Goal: Task Accomplishment & Management: Manage account settings

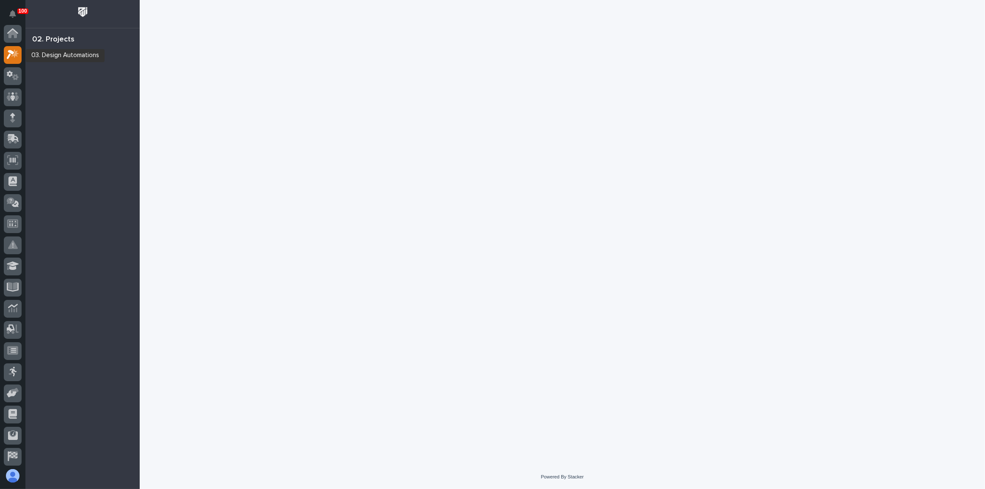
scroll to position [21, 0]
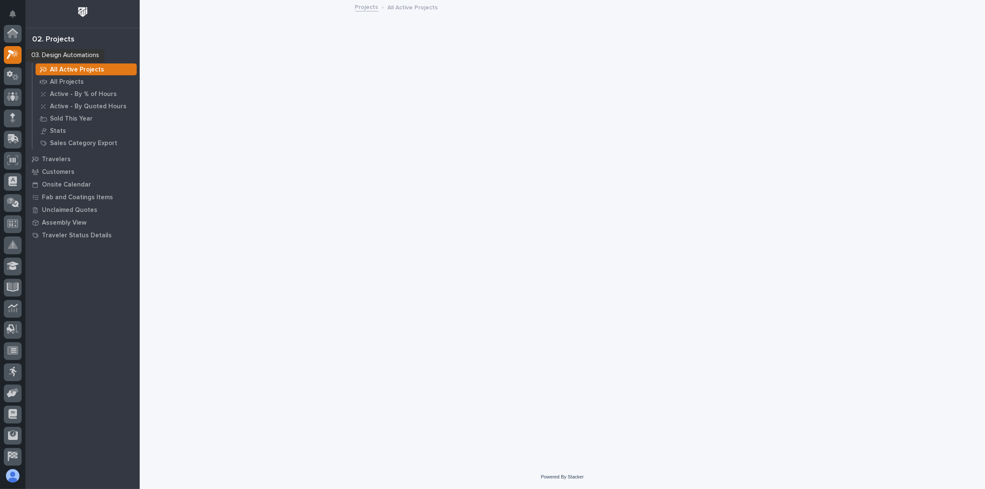
scroll to position [21, 0]
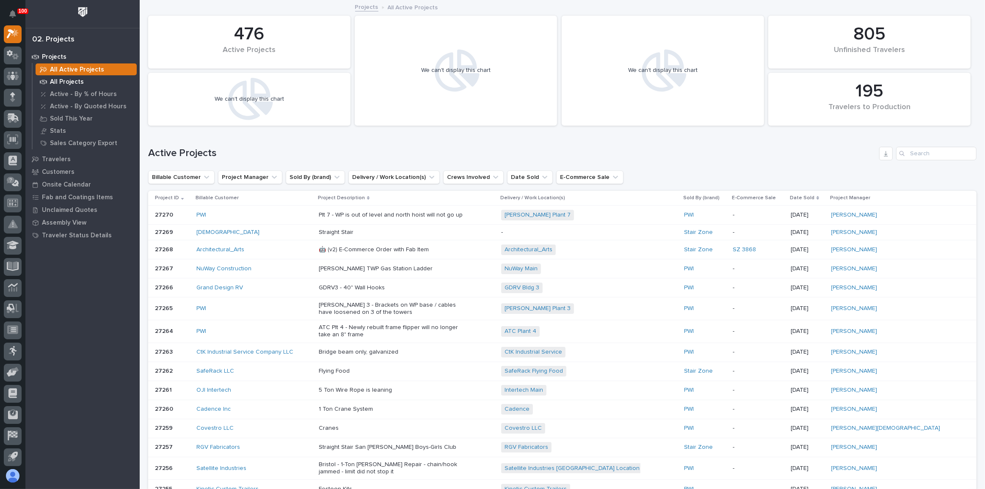
click at [79, 78] on p "All Projects" at bounding box center [67, 82] width 34 height 8
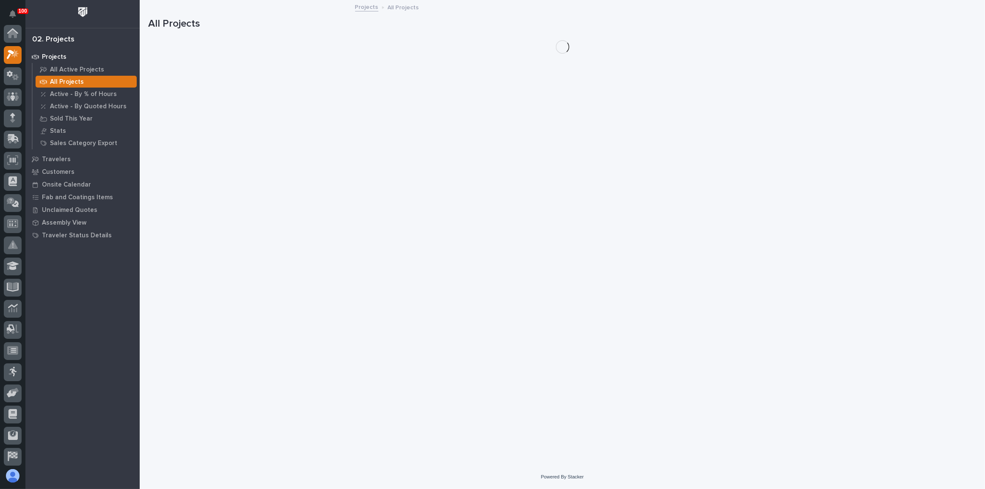
scroll to position [21, 0]
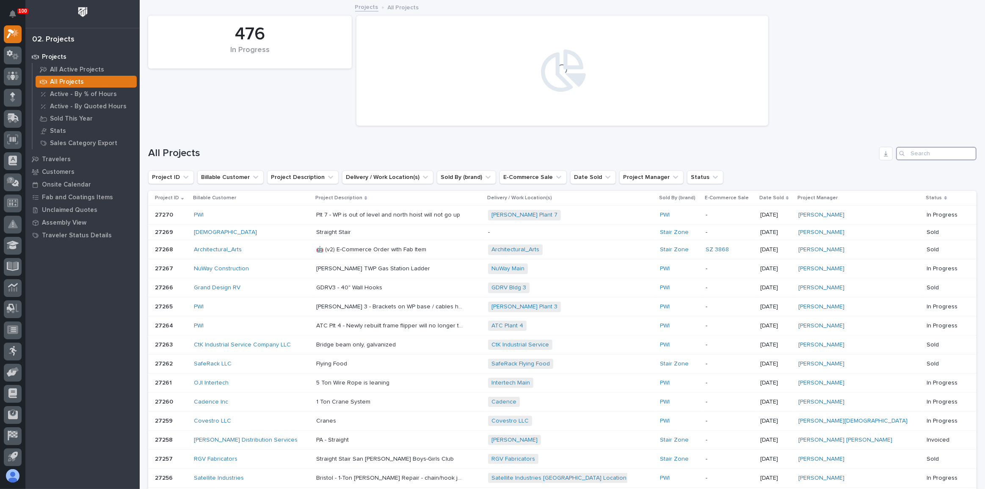
click at [918, 155] on input "Search" at bounding box center [936, 154] width 80 height 14
click at [12, 118] on icon at bounding box center [13, 117] width 11 height 8
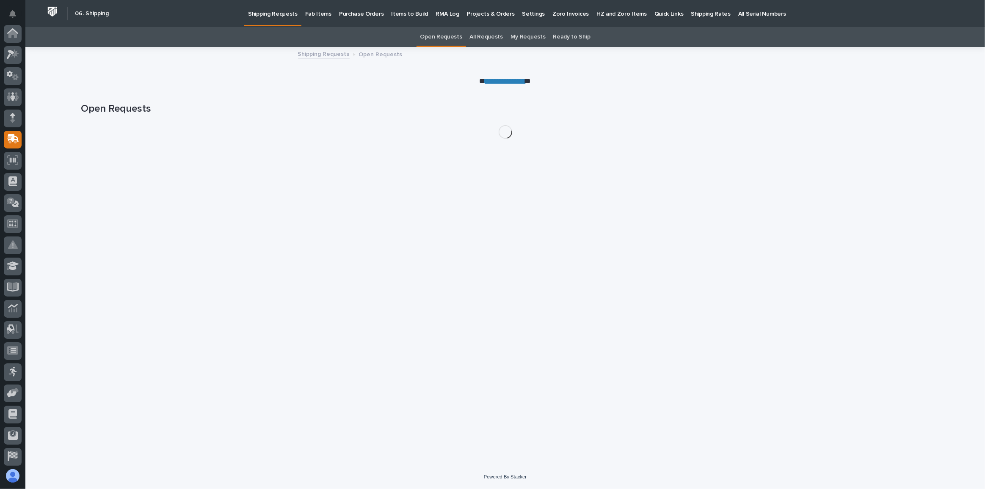
scroll to position [65, 0]
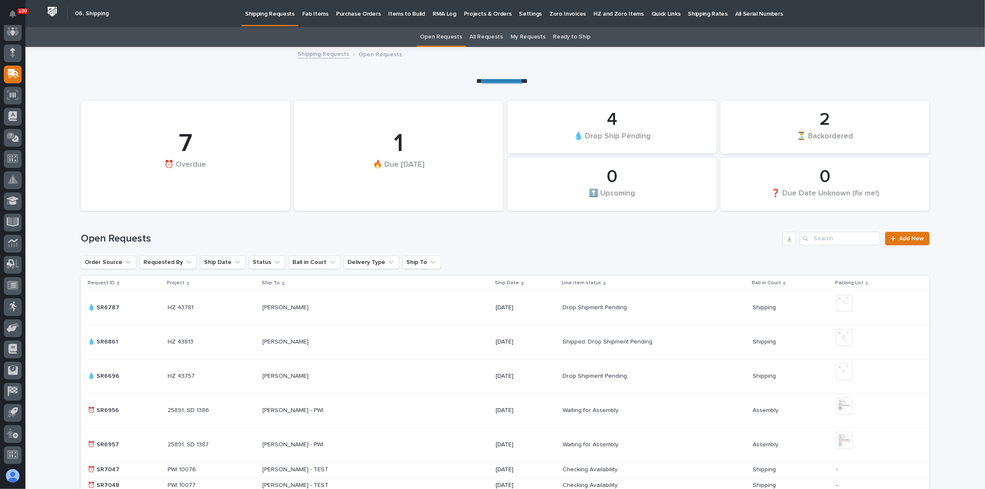
click at [316, 16] on p "Fab Items" at bounding box center [315, 9] width 26 height 18
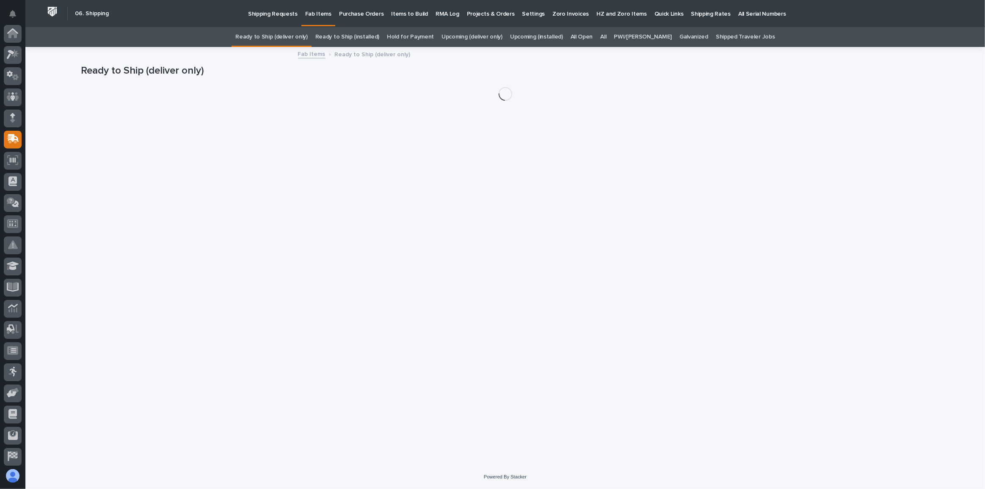
scroll to position [65, 0]
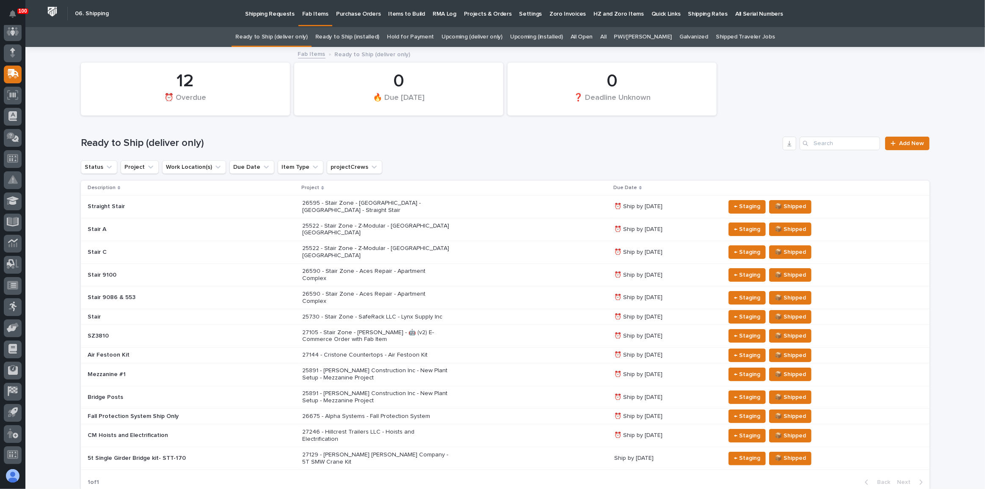
click at [506, 426] on div "27246 - Hillcrest Trailers LLC - Hoists and Electrification" at bounding box center [454, 436] width 305 height 21
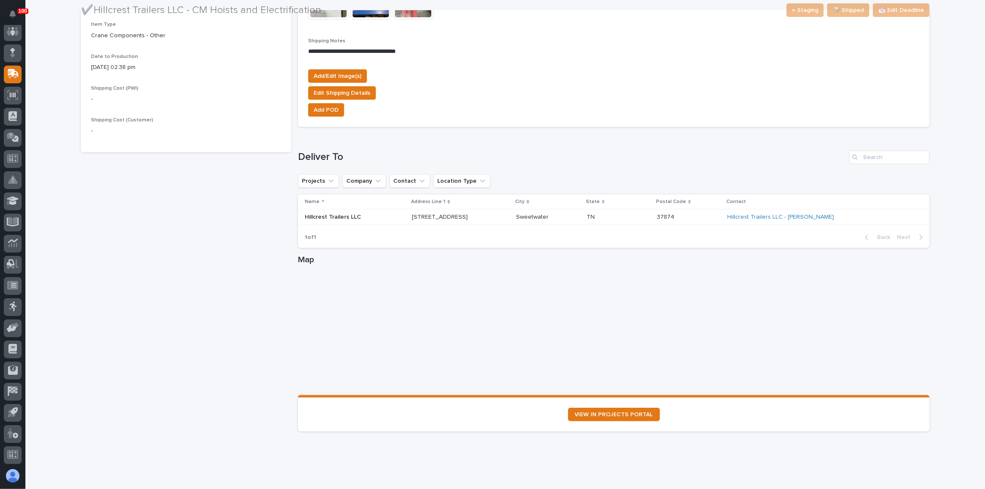
scroll to position [415, 0]
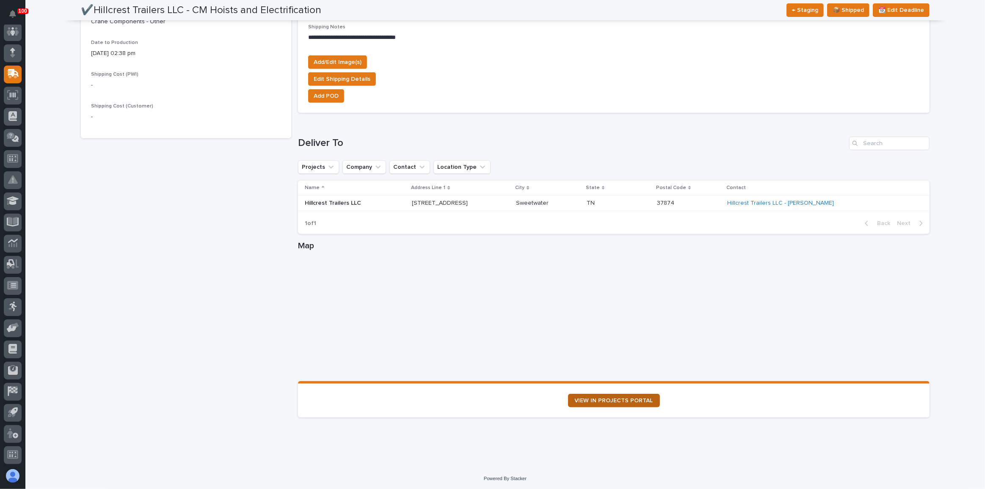
click at [631, 399] on span "VIEW IN PROJECTS PORTAL" at bounding box center [614, 401] width 78 height 6
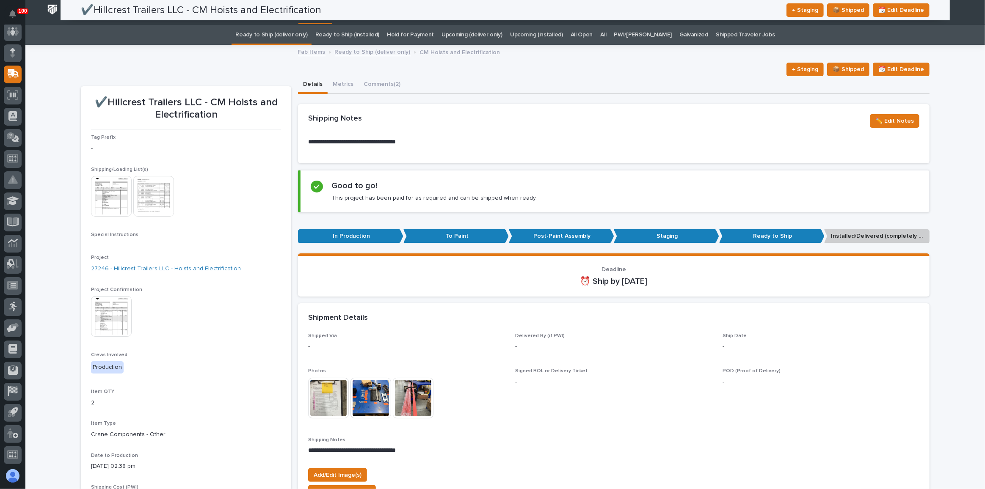
scroll to position [0, 0]
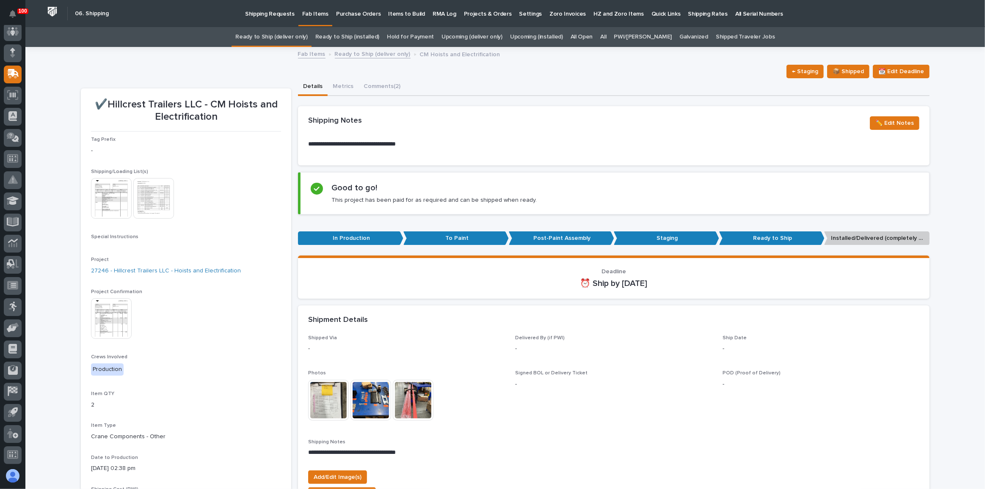
click at [275, 41] on link "Ready to Ship (deliver only)" at bounding box center [271, 37] width 72 height 20
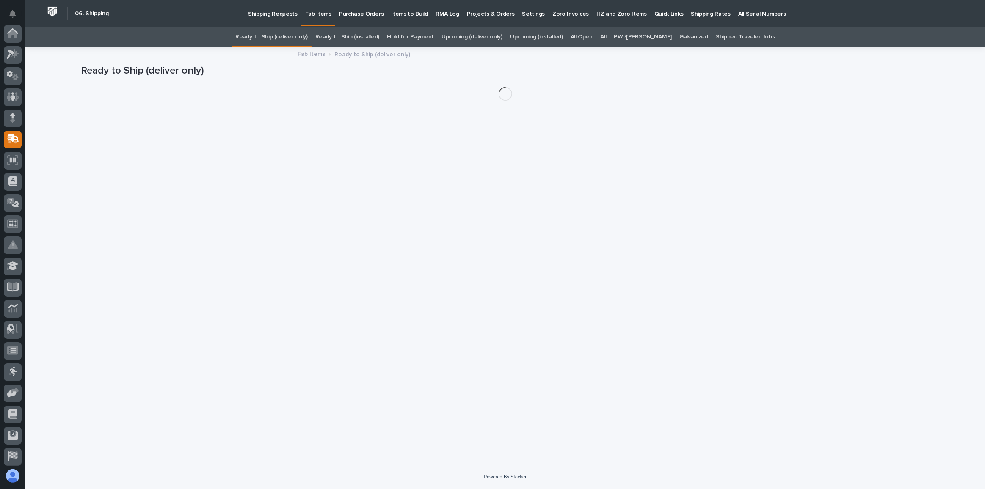
scroll to position [65, 0]
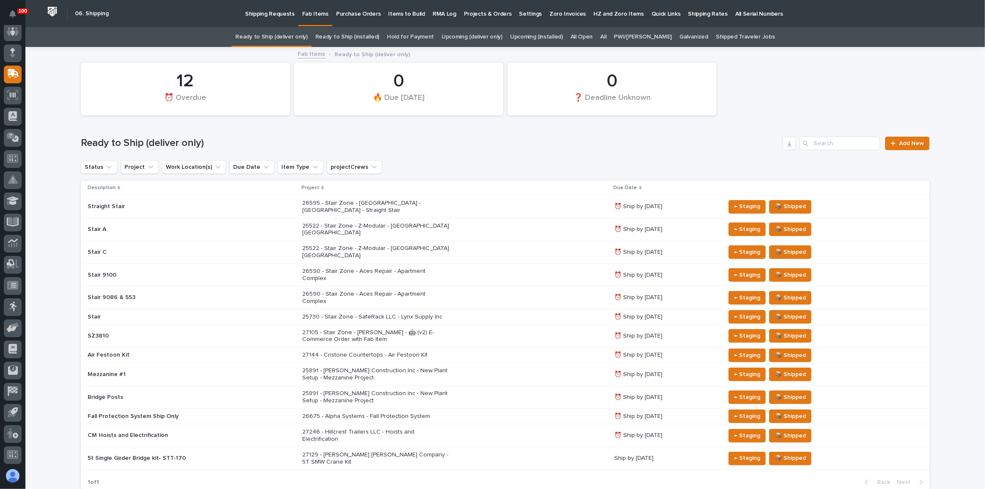
click at [477, 265] on div "26590 - Stair Zone - Aces Repair - Apartment Complex" at bounding box center [454, 275] width 305 height 21
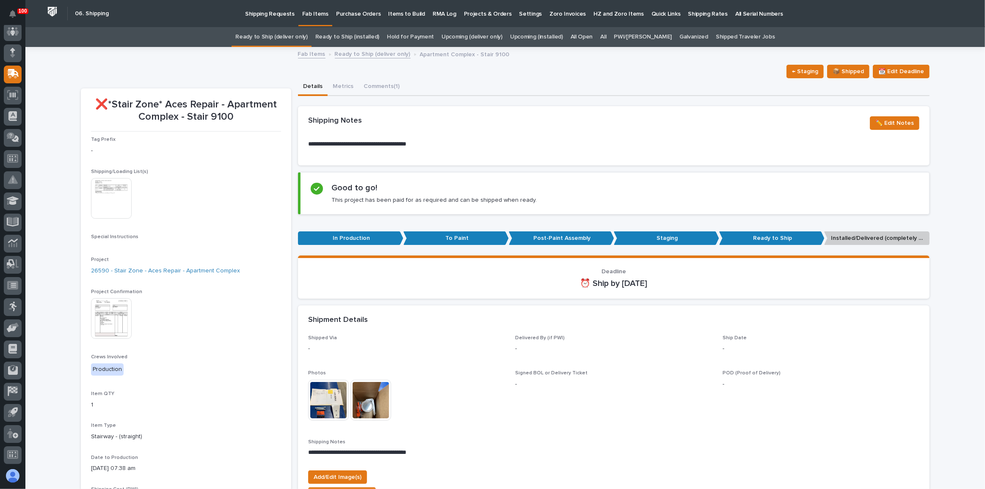
click at [307, 31] on link "Ready to Ship (deliver only)" at bounding box center [271, 37] width 72 height 20
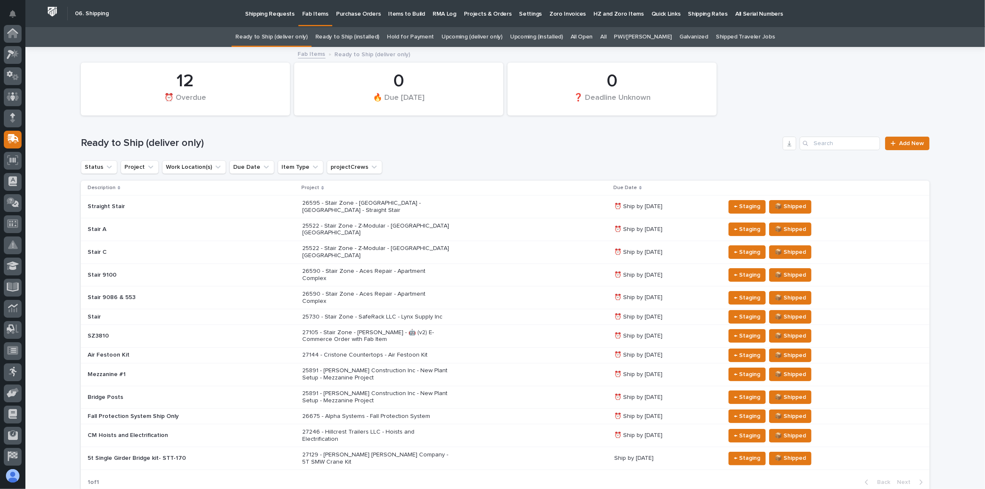
scroll to position [65, 0]
click at [484, 265] on div "26590 - Stair Zone - Aces Repair - Apartment Complex" at bounding box center [454, 275] width 305 height 21
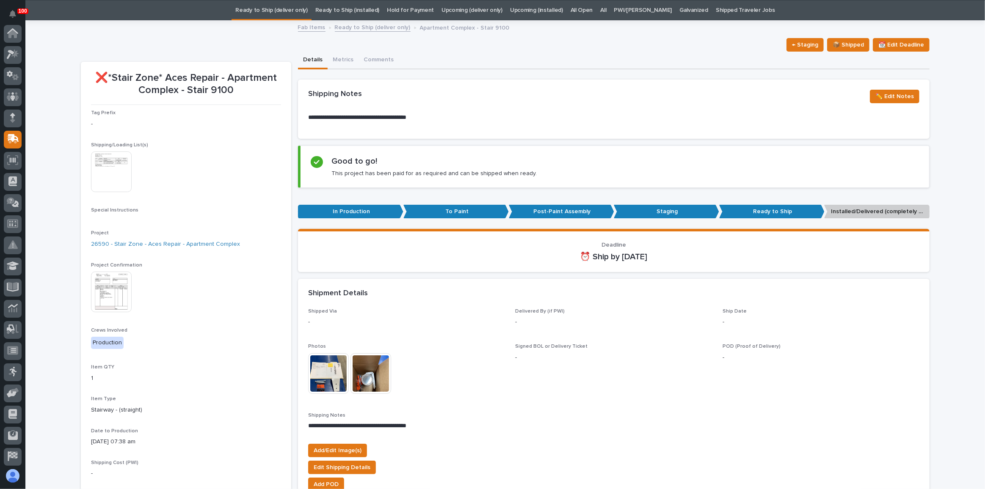
scroll to position [65, 0]
click at [91, 150] on div "Shipping/Loading List(s) This file cannot be opened Download File" at bounding box center [186, 171] width 190 height 58
click at [99, 167] on img at bounding box center [111, 172] width 41 height 41
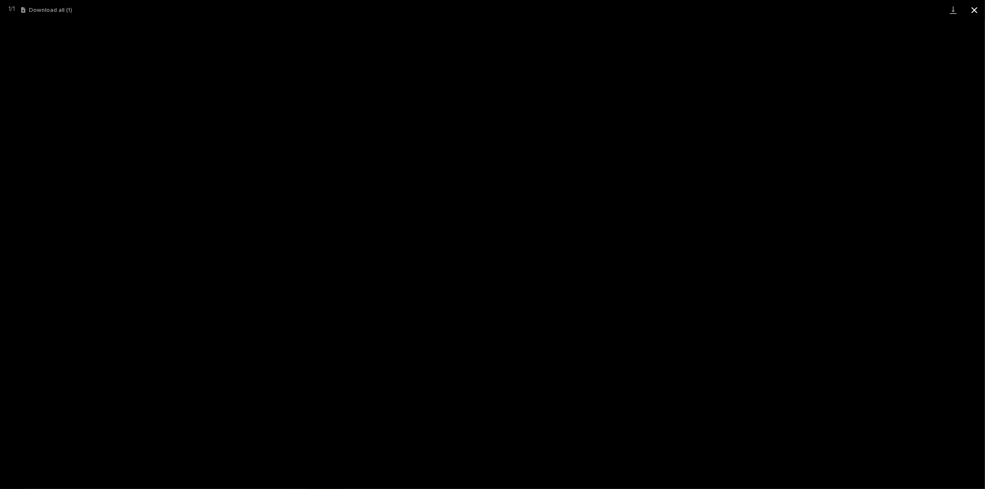
click at [978, 8] on button "Close gallery" at bounding box center [974, 10] width 21 height 20
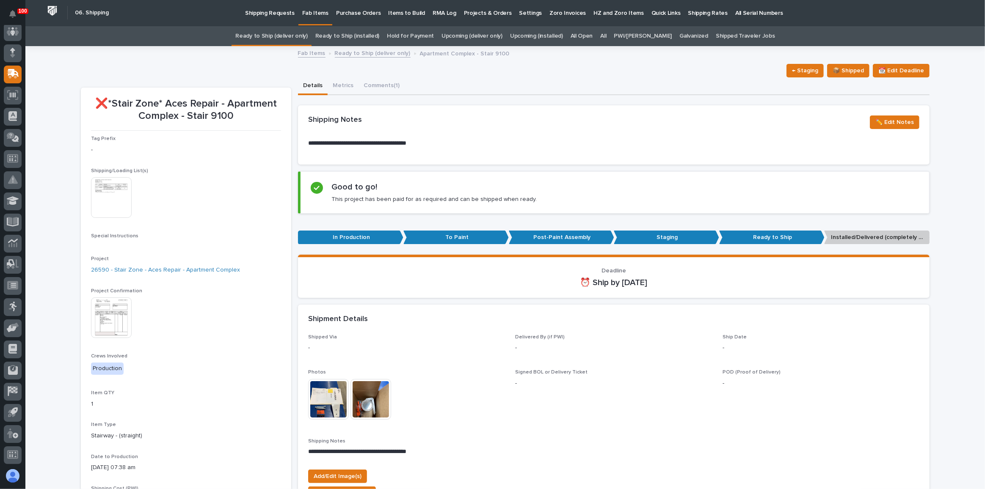
scroll to position [0, 0]
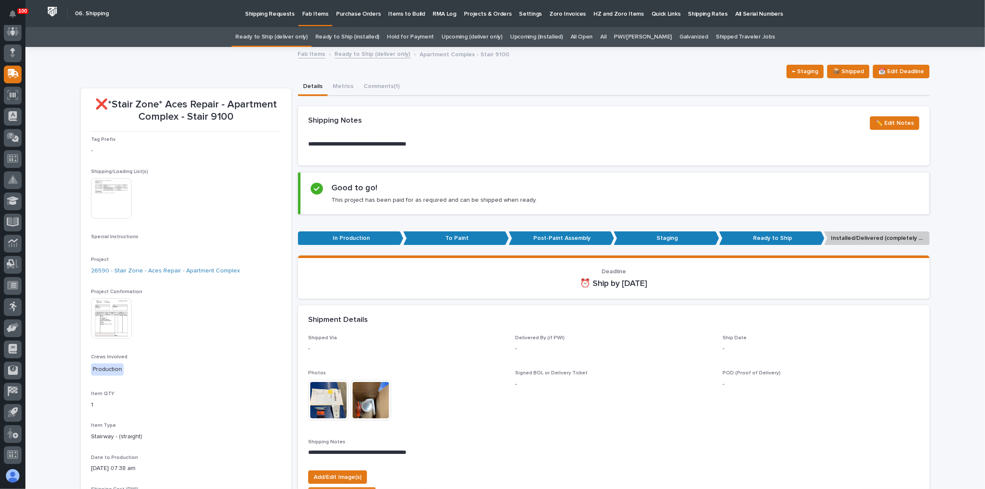
click at [475, 39] on link "Upcoming (deliver only)" at bounding box center [472, 37] width 61 height 20
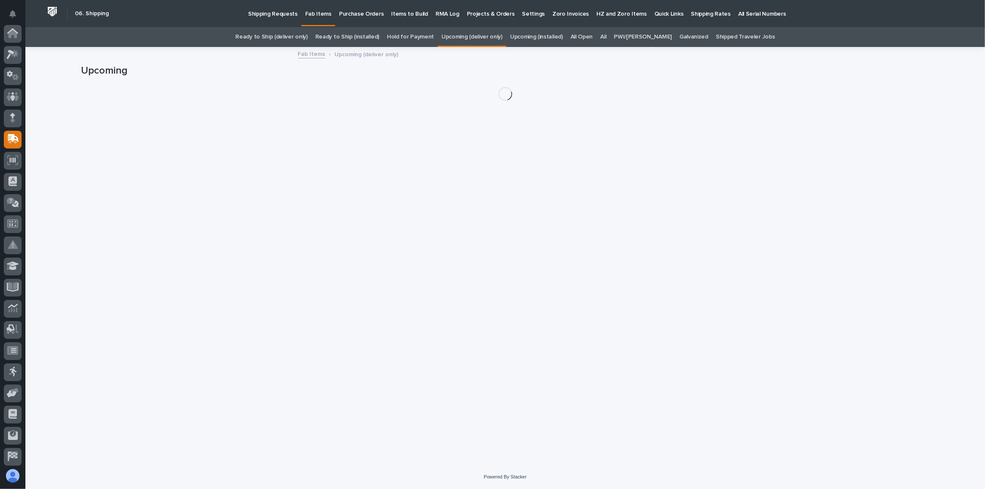
scroll to position [65, 0]
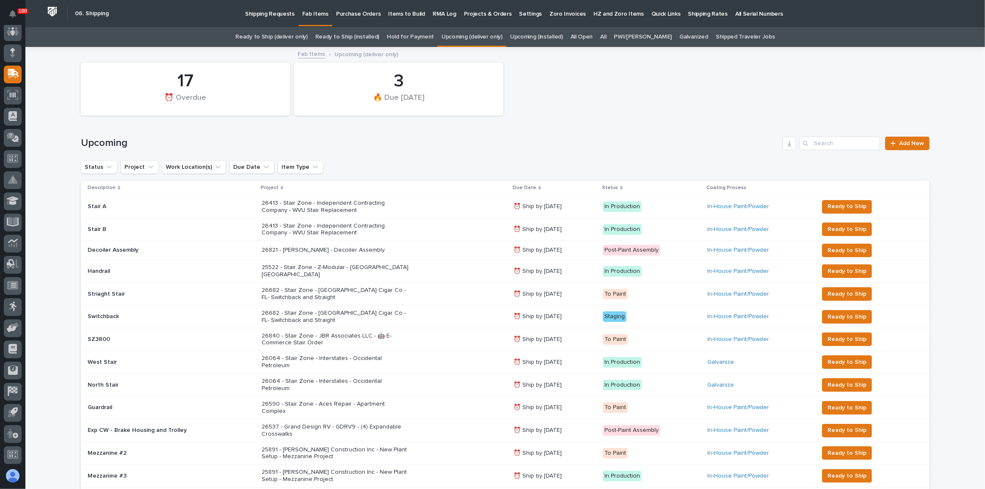
click at [453, 292] on div "26682 - Stair Zone - [GEOGRAPHIC_DATA] Cigar Co - FL- Switchback and Straight" at bounding box center [384, 294] width 245 height 21
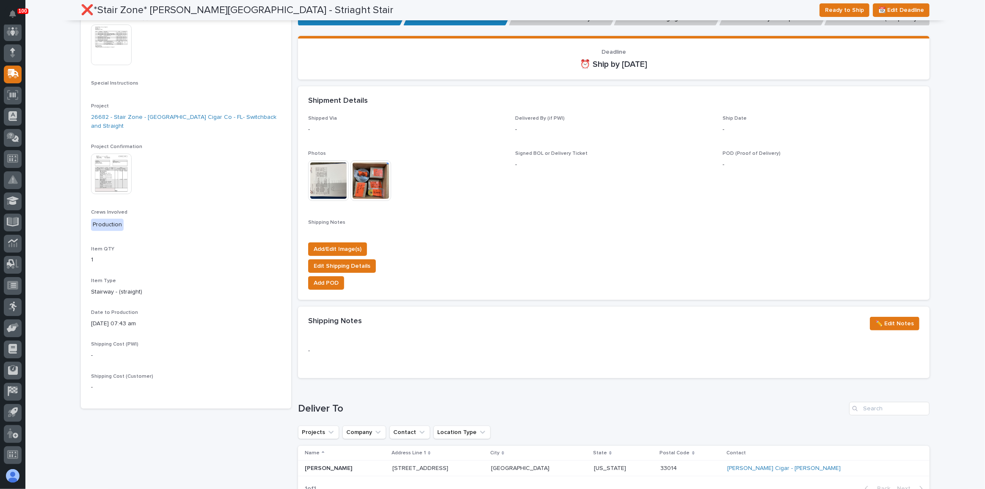
scroll to position [185, 0]
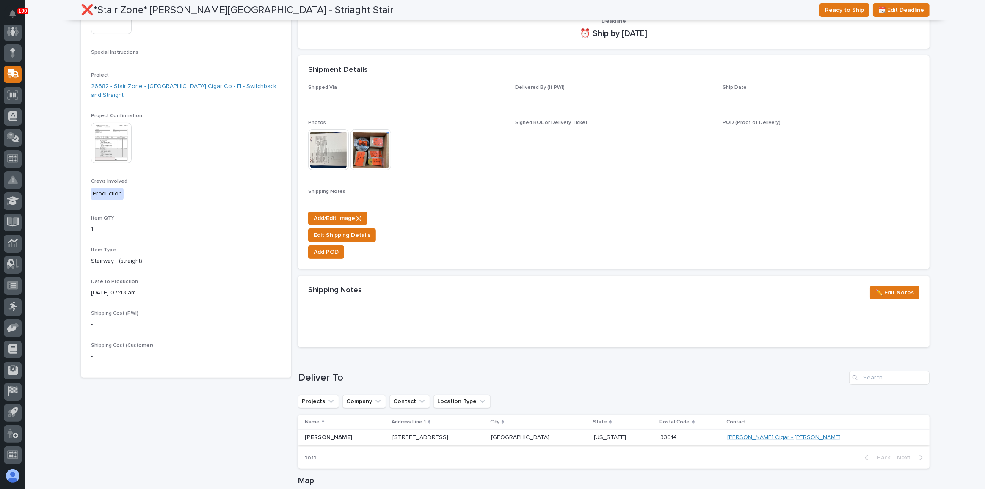
click at [812, 437] on link "[PERSON_NAME] Cigar - [PERSON_NAME]" at bounding box center [783, 437] width 113 height 7
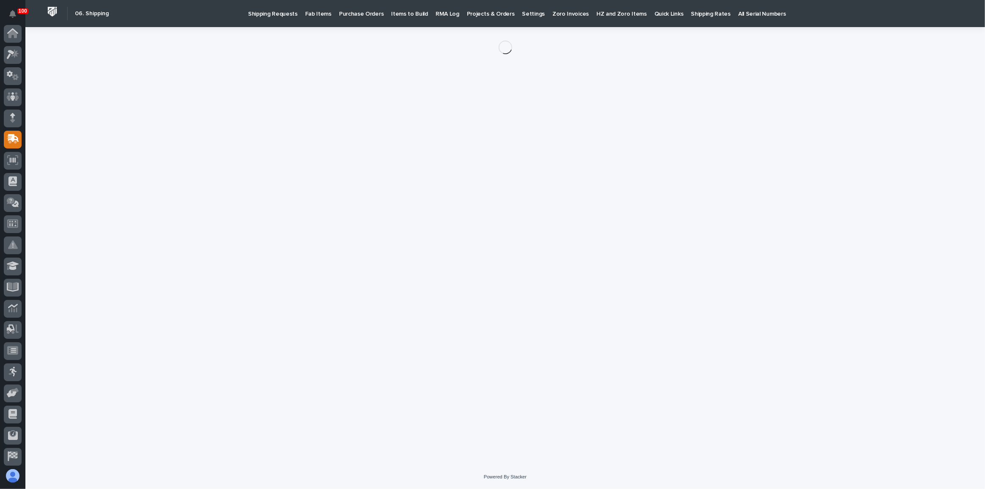
scroll to position [65, 0]
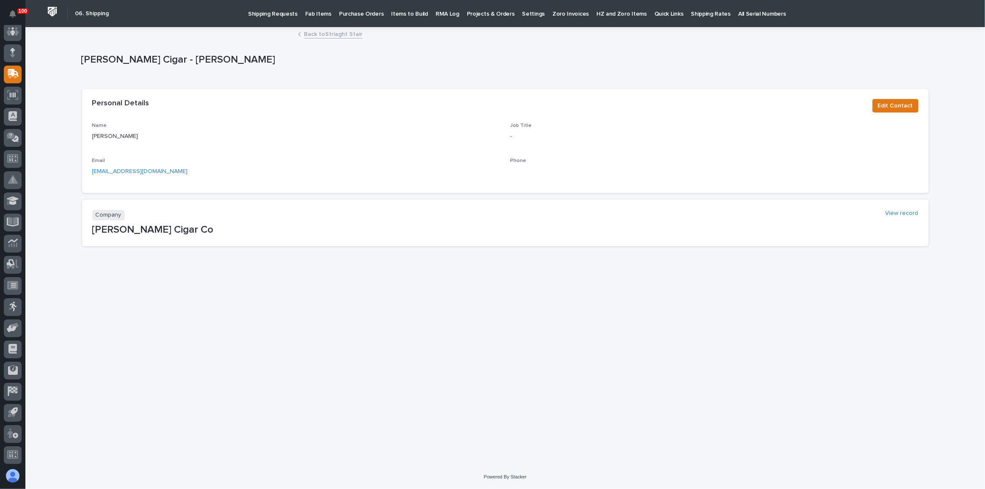
click at [345, 34] on link "Back to Striaght Stair" at bounding box center [333, 34] width 58 height 10
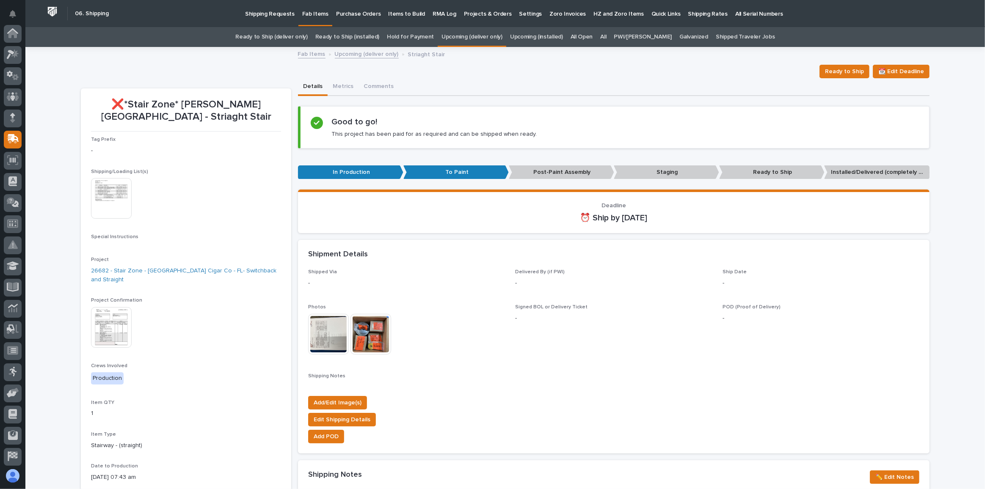
scroll to position [65, 0]
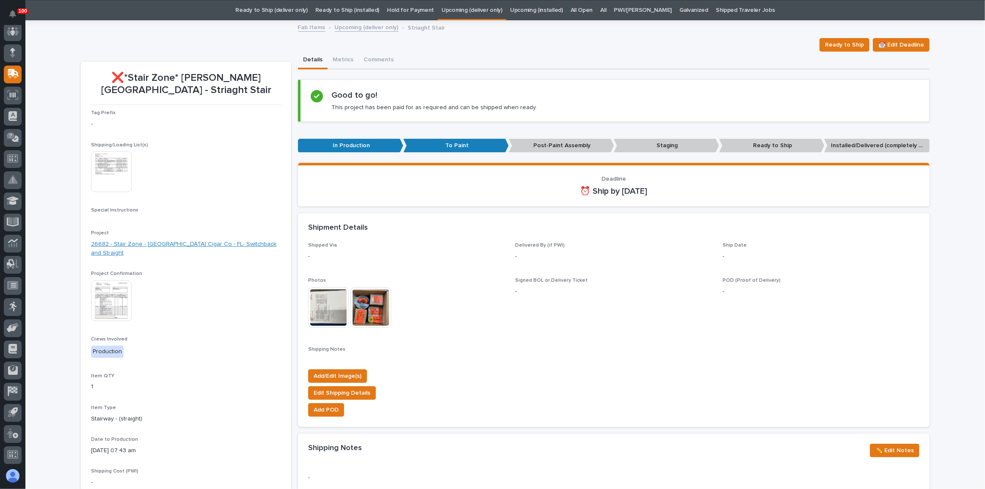
click at [183, 240] on link "26682 - Stair Zone - [GEOGRAPHIC_DATA] Cigar Co - FL- Switchback and Straight" at bounding box center [186, 249] width 190 height 18
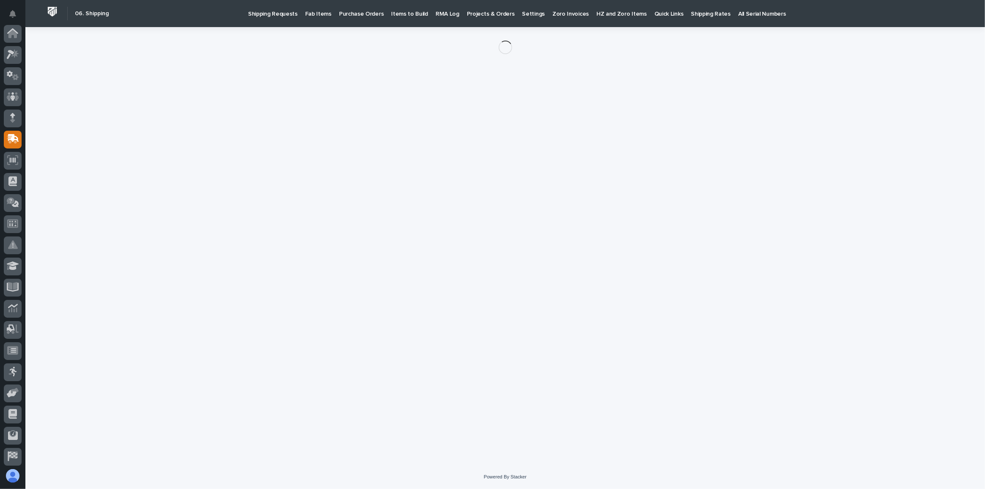
scroll to position [65, 0]
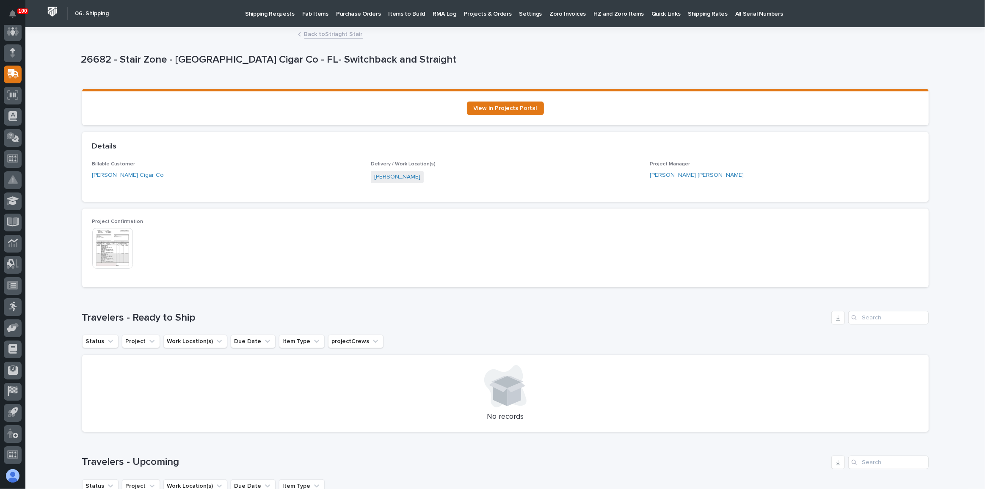
click at [350, 37] on link "Back to Striaght Stair" at bounding box center [333, 34] width 58 height 10
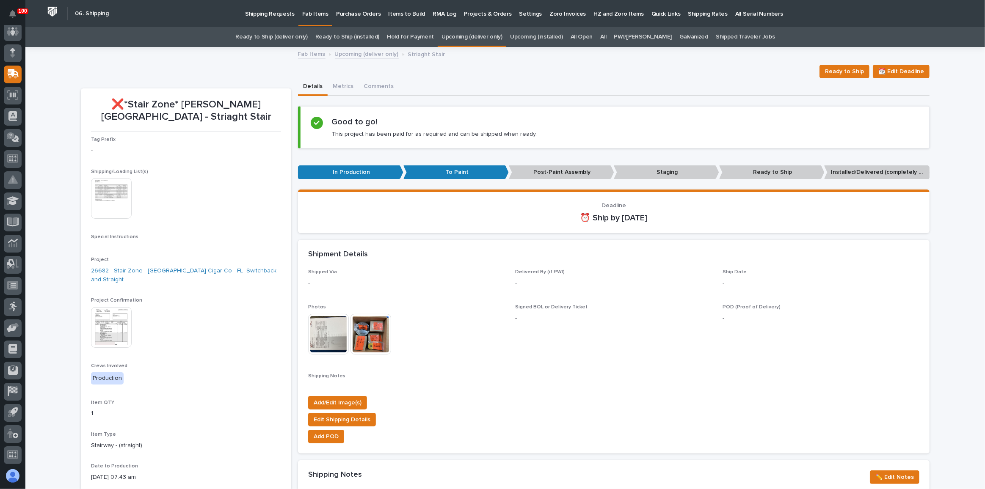
click at [477, 39] on link "Upcoming (deliver only)" at bounding box center [472, 37] width 61 height 20
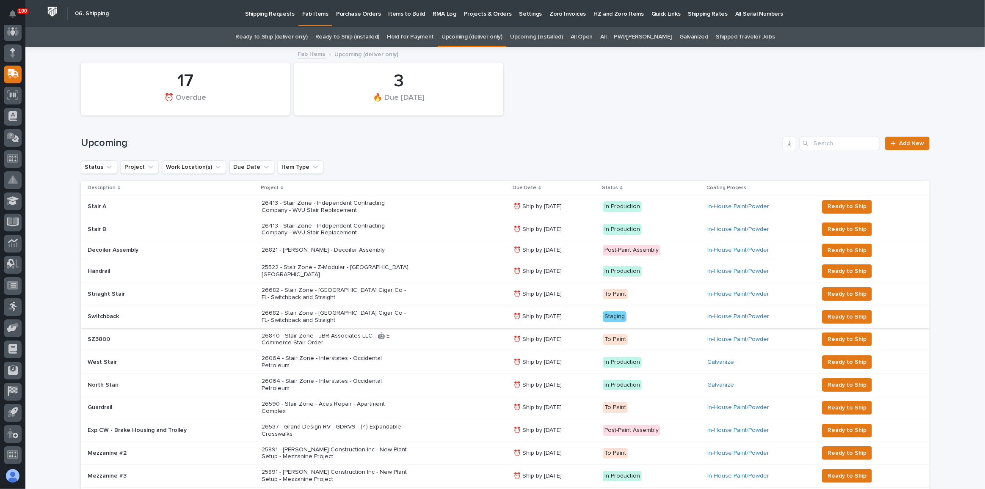
scroll to position [38, 0]
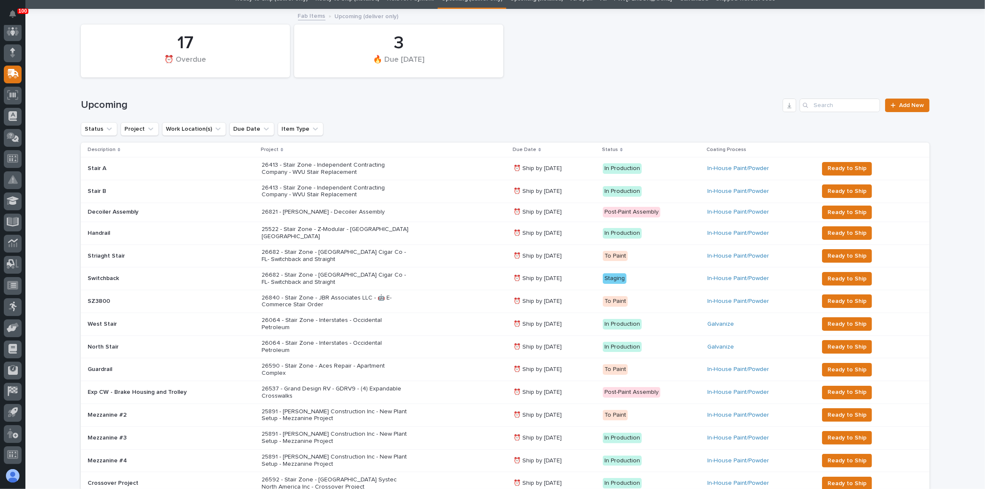
click at [447, 292] on div "26840 - Stair Zone - JBR Associates LLC - 🤖 E-Commerce Stair Order" at bounding box center [384, 301] width 245 height 21
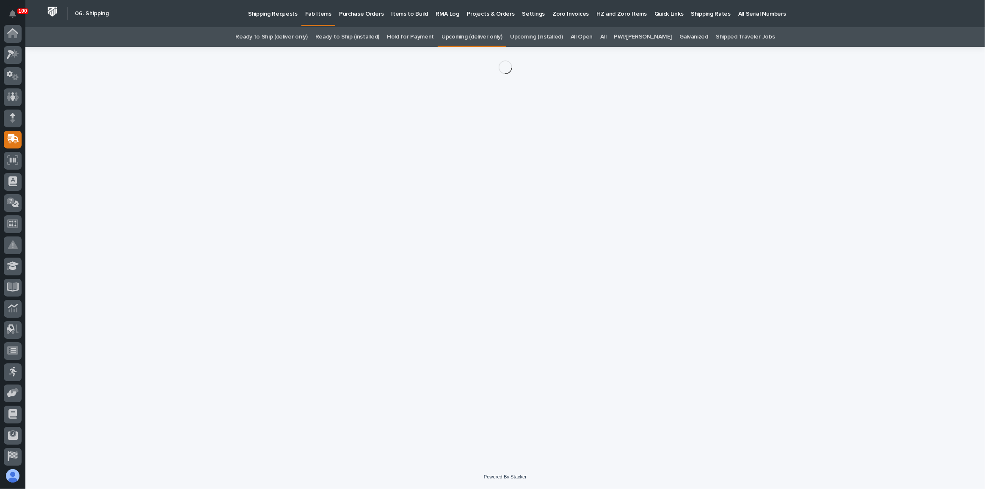
scroll to position [65, 0]
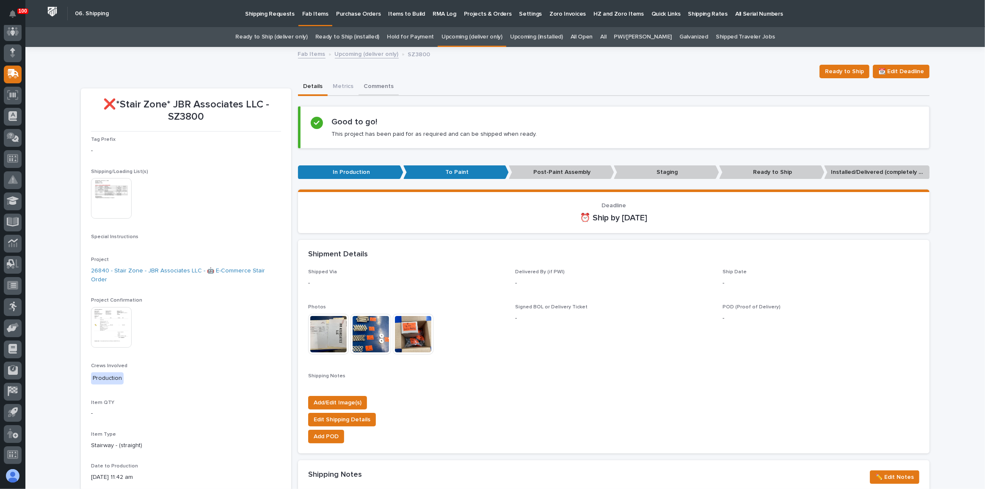
click at [370, 82] on button "Comments" at bounding box center [379, 87] width 40 height 18
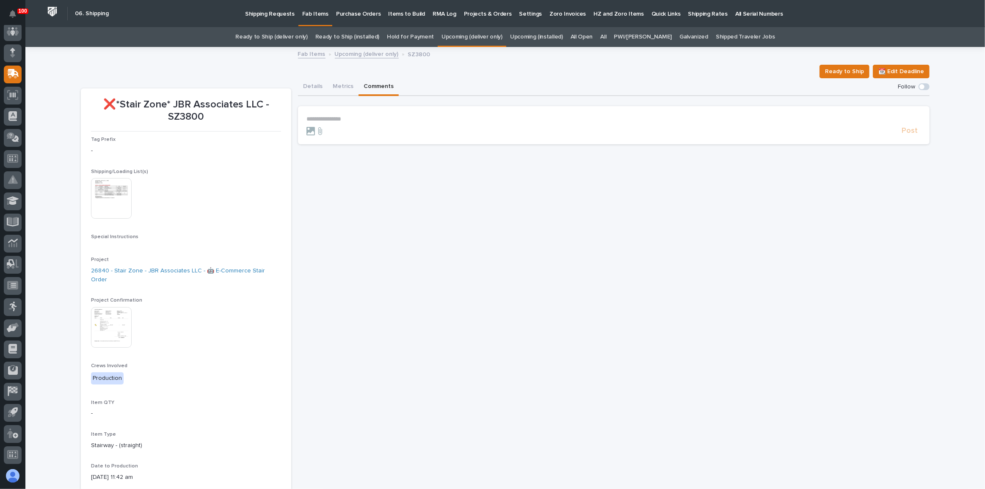
click at [357, 119] on p "**********" at bounding box center [614, 119] width 615 height 7
click at [907, 138] on span "Post" at bounding box center [910, 135] width 16 height 10
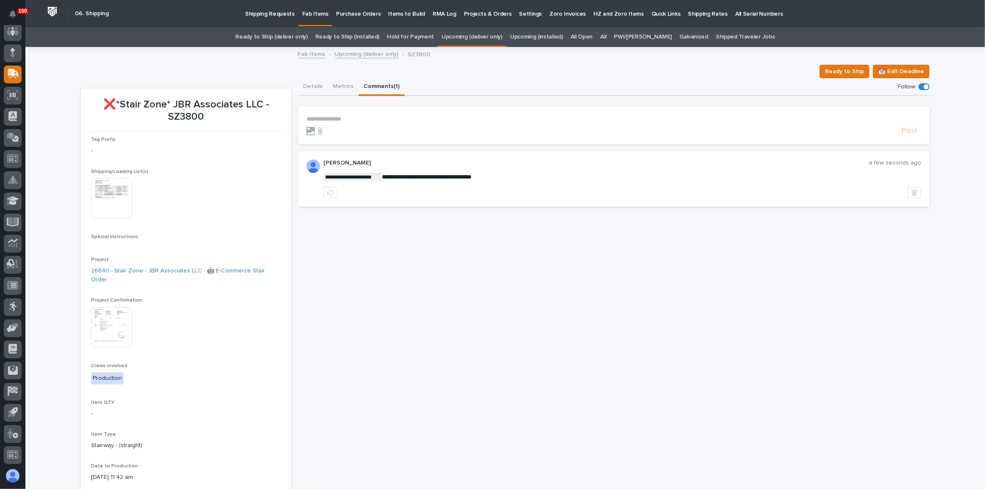
click at [487, 43] on link "Upcoming (deliver only)" at bounding box center [472, 37] width 61 height 20
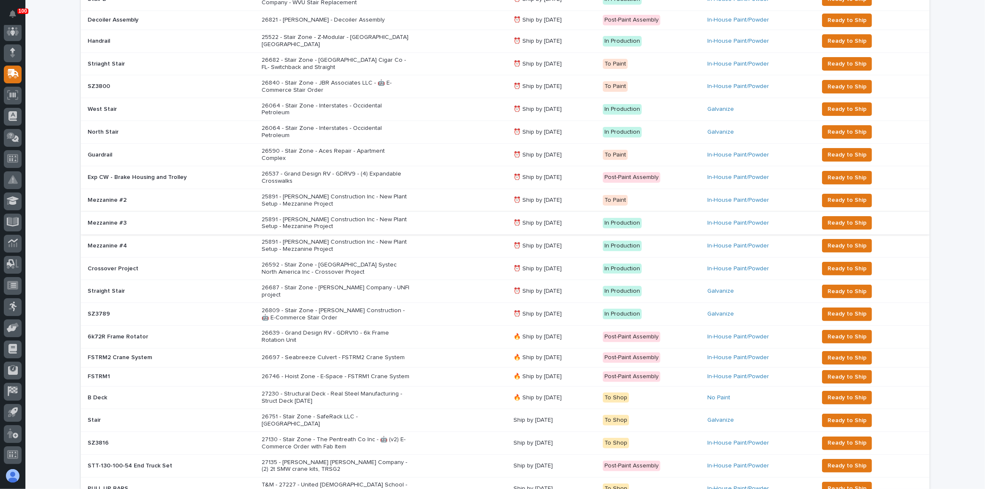
scroll to position [231, 0]
click at [962, 134] on div "Loading... Saving… Loading... Saving… 17 ⏰ Overdue 3 🔥 Due [DATE] Upcoming Add …" at bounding box center [505, 263] width 960 height 892
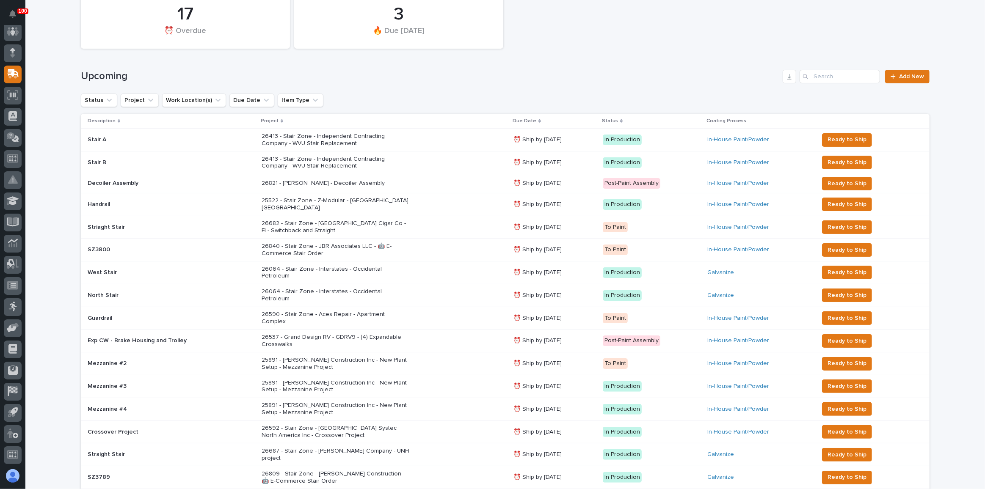
scroll to position [0, 0]
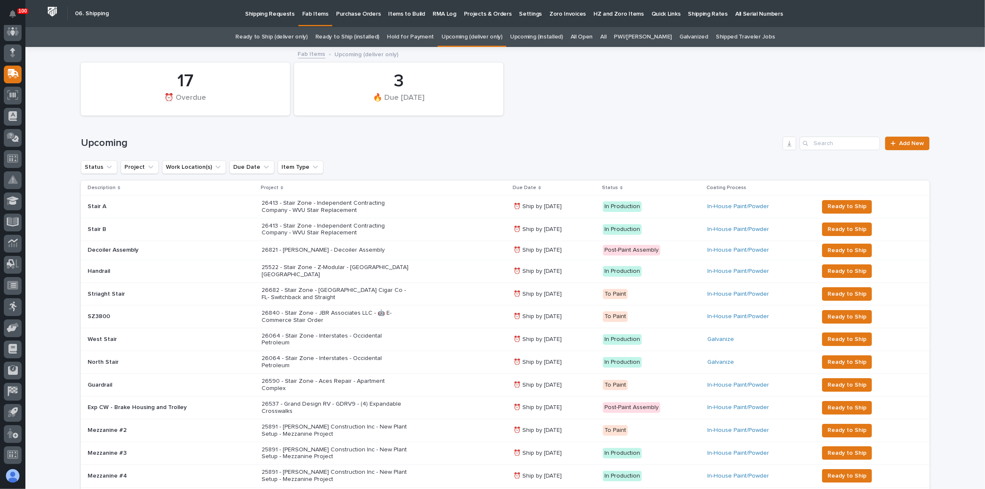
click at [554, 34] on link "Upcoming (installed)" at bounding box center [536, 37] width 53 height 20
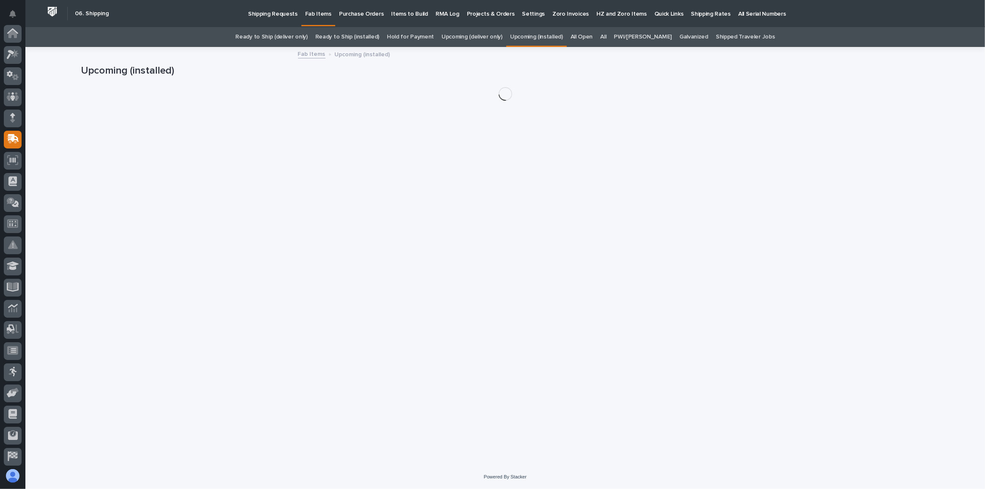
scroll to position [65, 0]
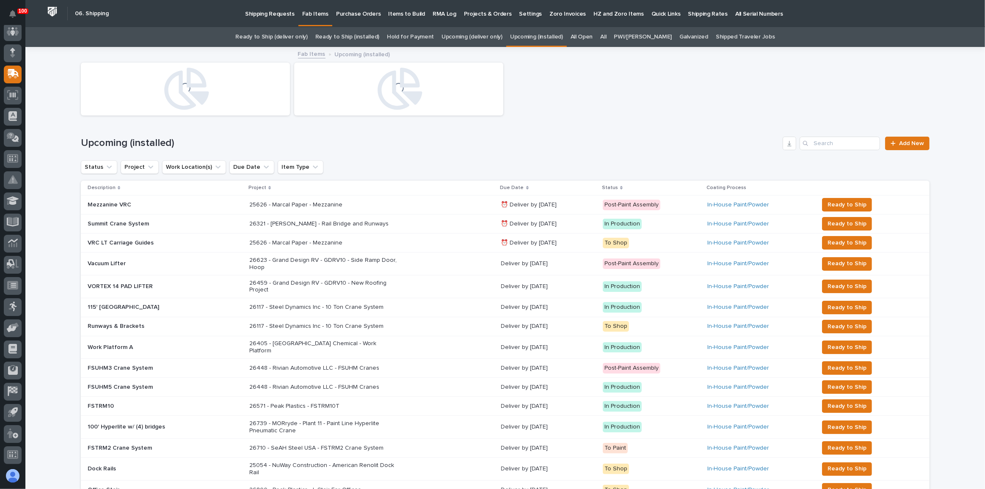
click at [376, 34] on link "Ready to Ship (installed)" at bounding box center [347, 37] width 64 height 20
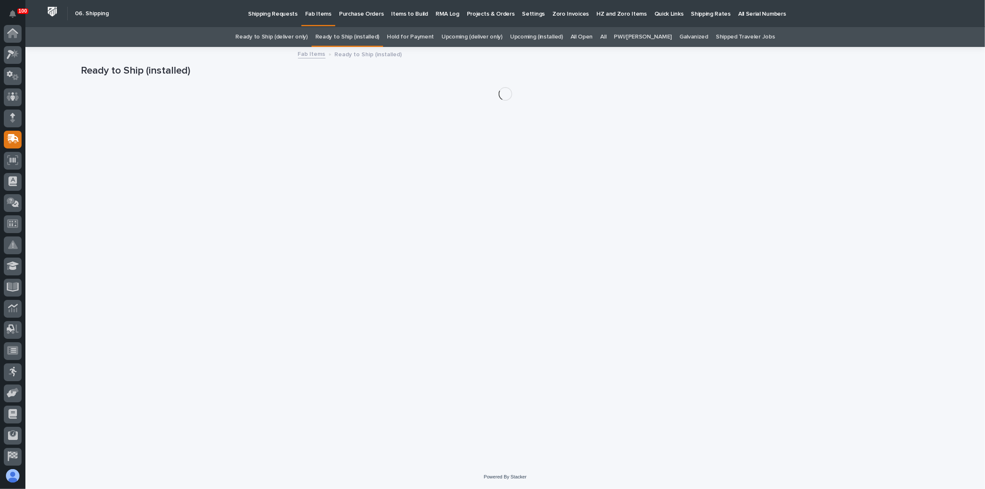
scroll to position [65, 0]
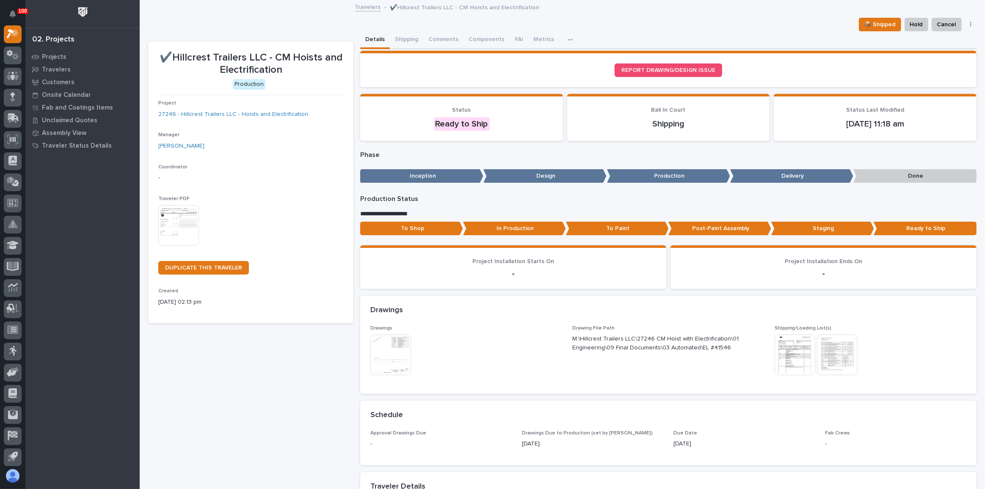
click at [183, 224] on img at bounding box center [178, 225] width 41 height 41
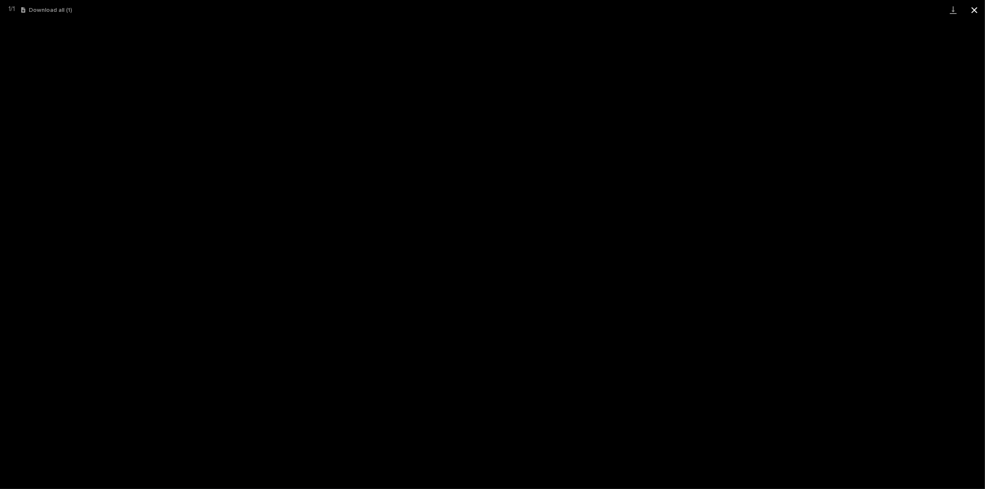
click at [972, 11] on button "Close gallery" at bounding box center [974, 10] width 21 height 20
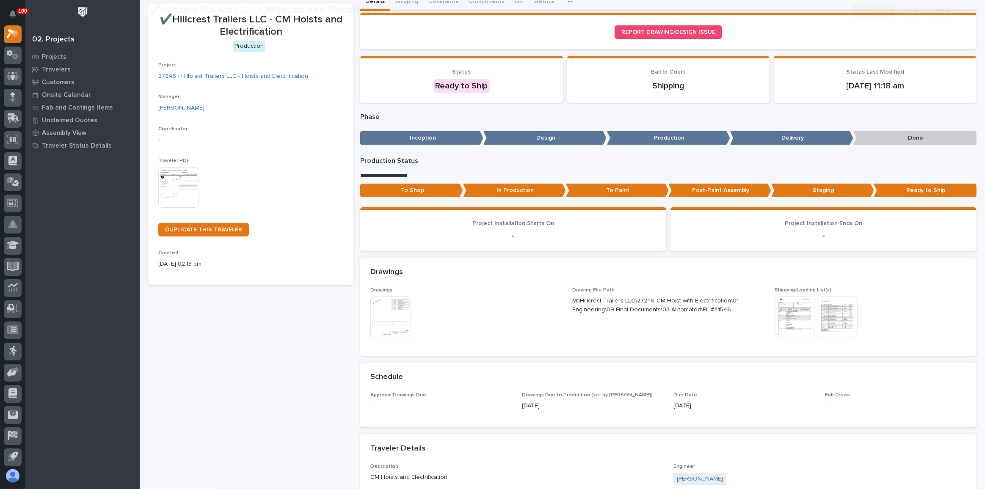
scroll to position [38, 0]
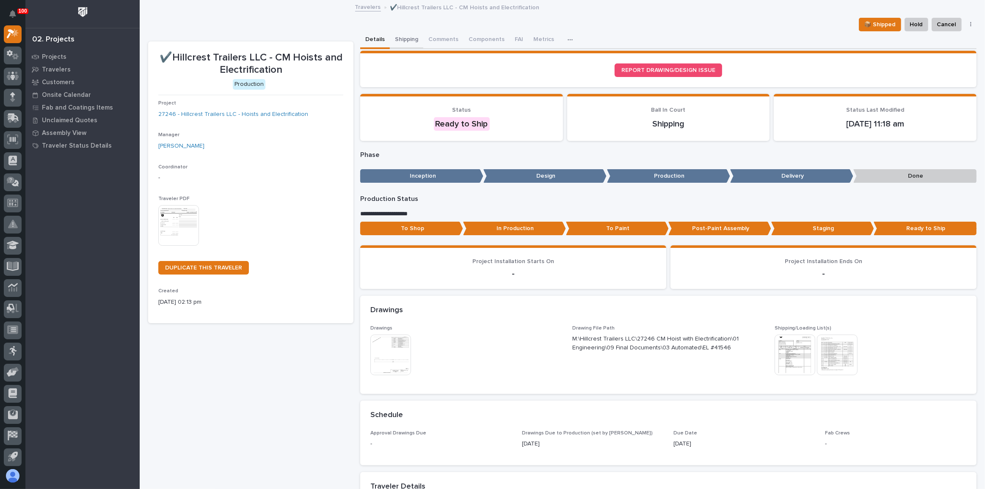
click at [408, 41] on button "Shipping" at bounding box center [406, 40] width 33 height 18
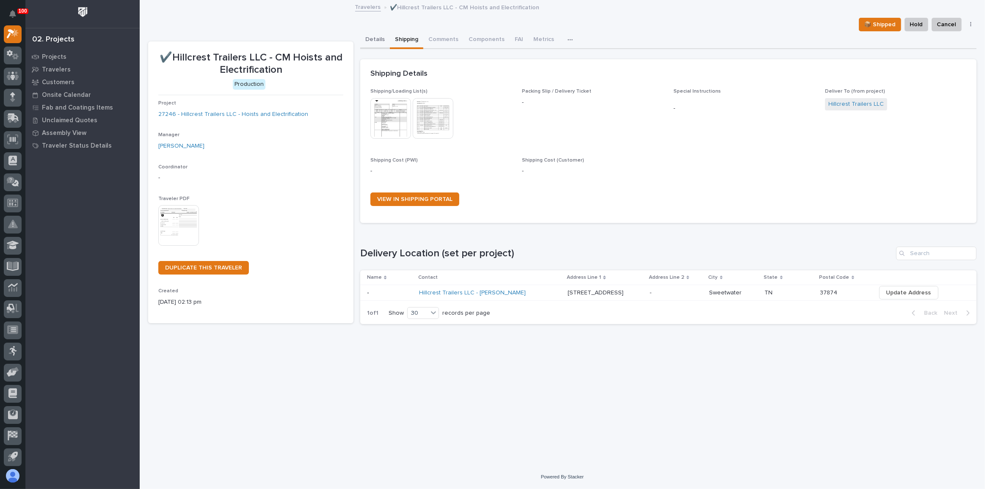
click at [378, 42] on button "Details" at bounding box center [375, 40] width 30 height 18
